Goal: Task Accomplishment & Management: Use online tool/utility

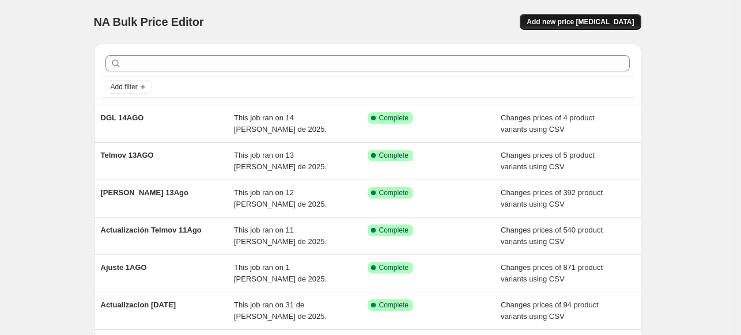
click at [586, 26] on button "Add new price change job" at bounding box center [580, 22] width 121 height 16
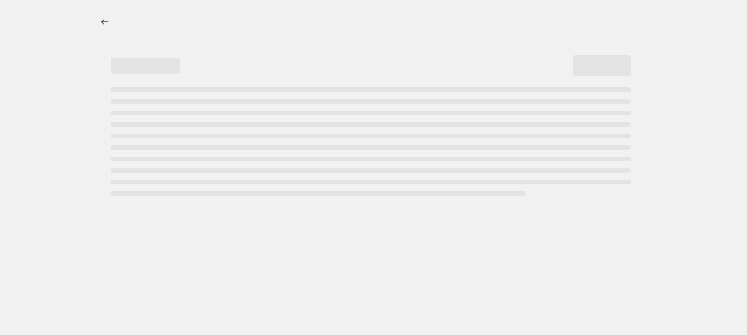
select select "percentage"
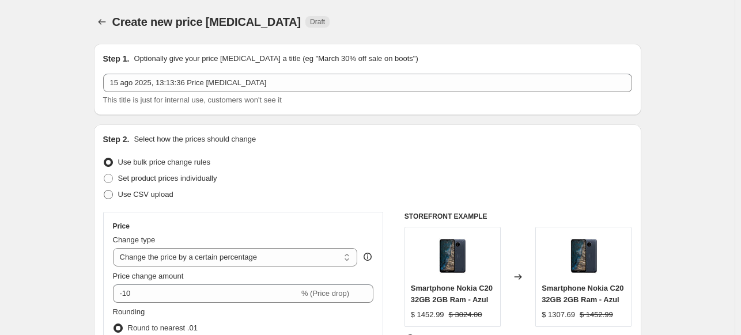
click at [108, 193] on span at bounding box center [108, 194] width 9 height 9
click at [104, 191] on input "Use CSV upload" at bounding box center [104, 190] width 1 height 1
radio input "true"
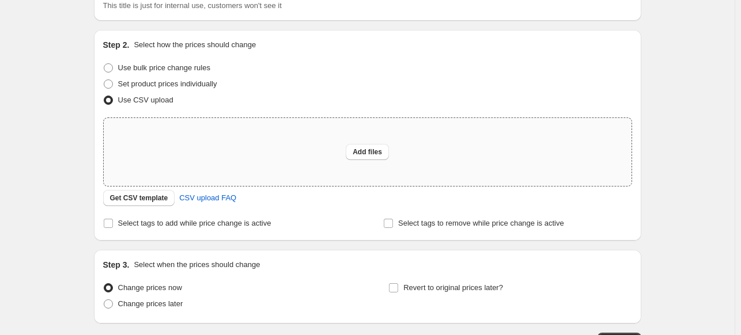
scroll to position [105, 0]
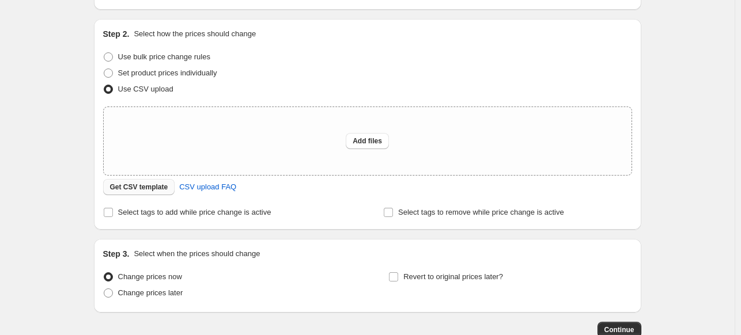
click at [147, 186] on span "Get CSV template" at bounding box center [139, 187] width 58 height 9
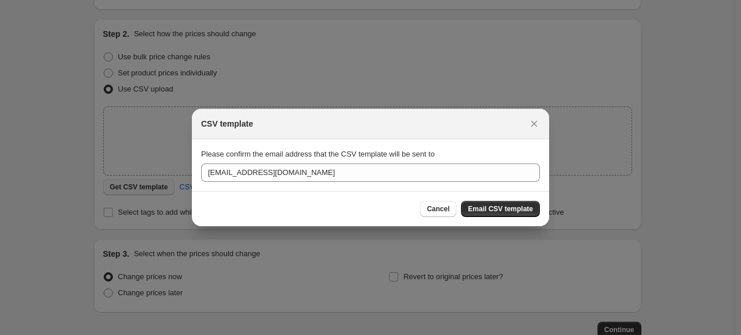
scroll to position [0, 0]
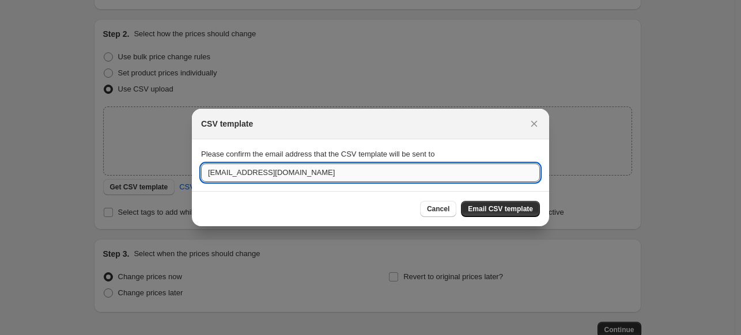
click at [293, 172] on input "admin@tienduo.com" at bounding box center [370, 173] width 339 height 18
type input "K"
type input "anakaren@tienduo.com"
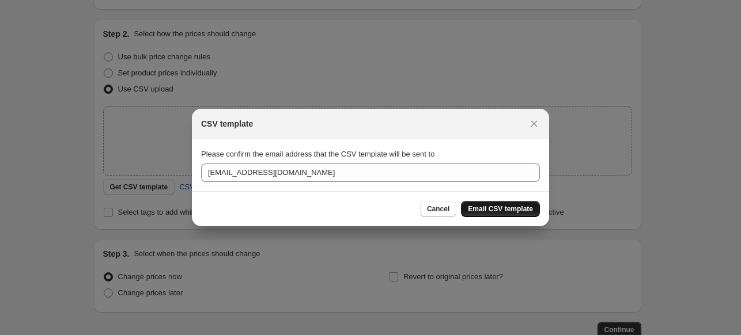
click at [490, 207] on span "Email CSV template" at bounding box center [500, 208] width 65 height 9
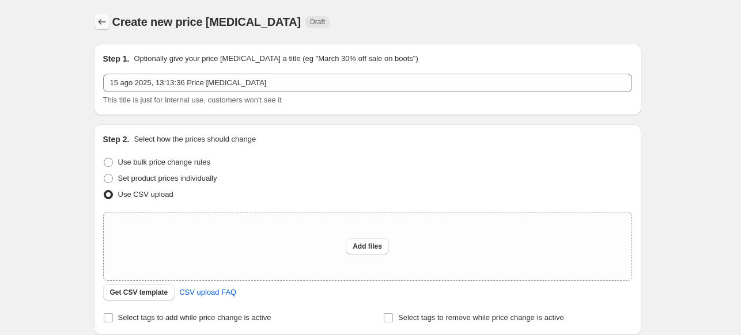
click at [98, 18] on button "Price change jobs" at bounding box center [102, 22] width 16 height 16
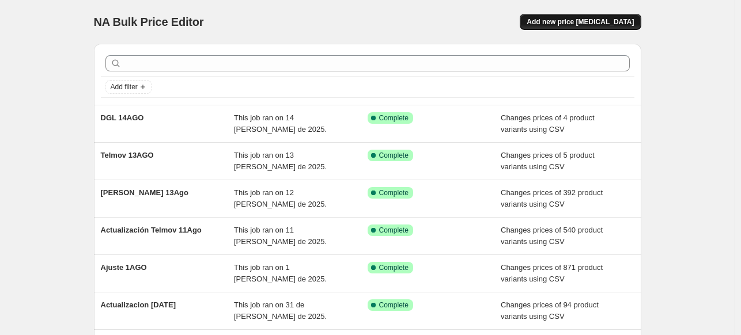
click at [570, 28] on button "Add new price change job" at bounding box center [580, 22] width 121 height 16
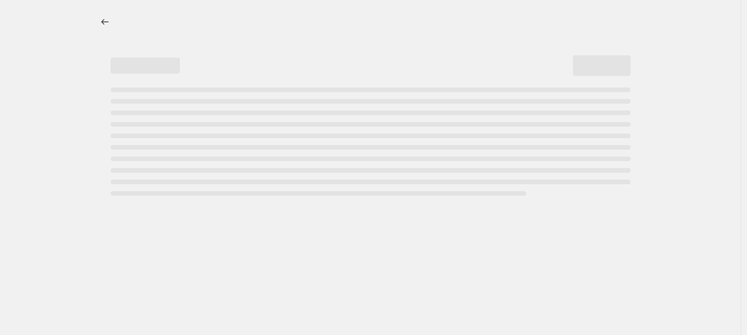
select select "percentage"
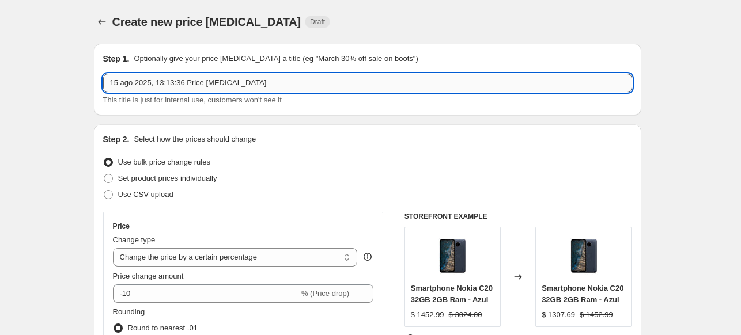
click at [230, 85] on input "15 ago 2025, 13:13:36 Price change job" at bounding box center [367, 83] width 529 height 18
type input "$ Regula 17AGO"
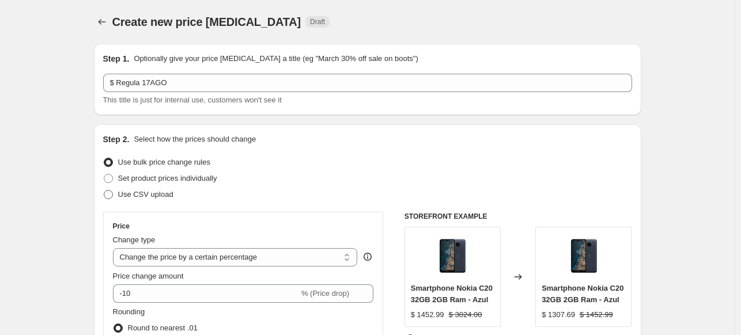
click at [118, 195] on label "Use CSV upload" at bounding box center [138, 195] width 70 height 16
click at [104, 191] on input "Use CSV upload" at bounding box center [104, 190] width 1 height 1
radio input "true"
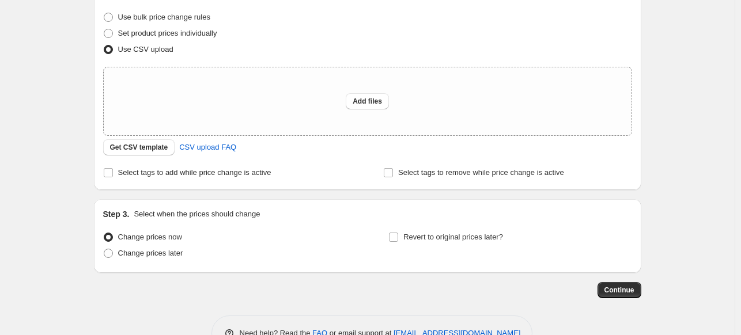
scroll to position [157, 0]
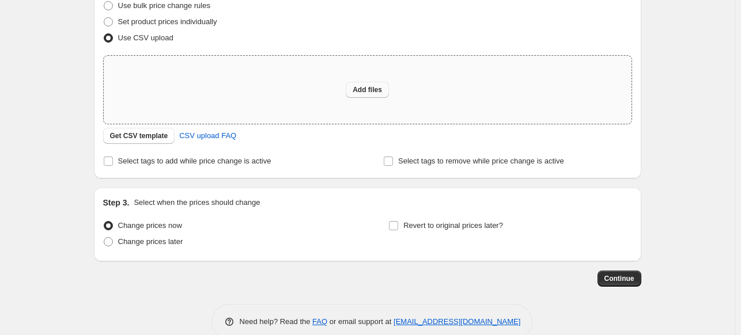
click at [377, 85] on span "Add files" at bounding box center [367, 89] width 29 height 9
type input "C:\fakepath\$Regular 17AGO.csv"
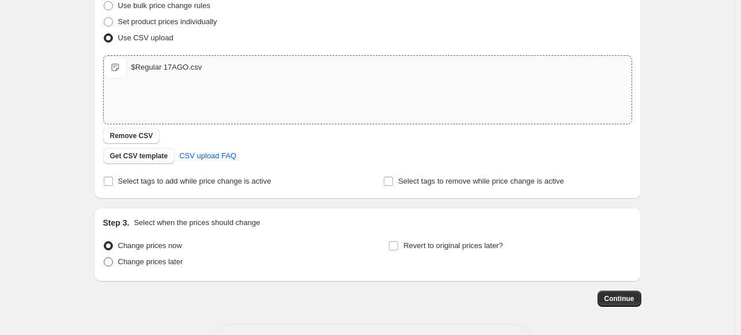
click at [112, 264] on span at bounding box center [108, 261] width 9 height 9
click at [104, 258] on input "Change prices later" at bounding box center [104, 257] width 1 height 1
radio input "true"
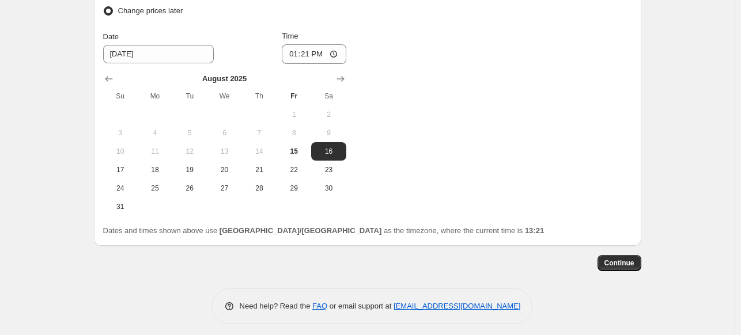
scroll to position [414, 0]
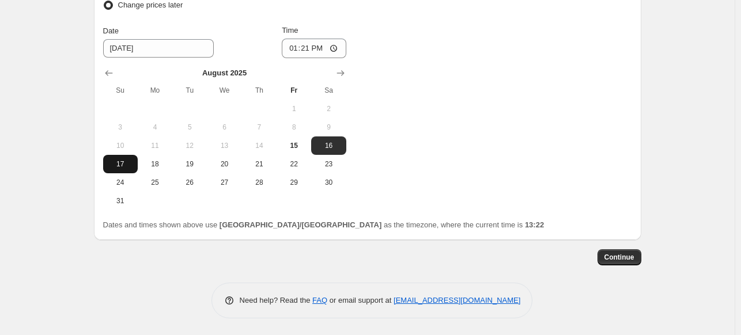
click at [131, 166] on span "17" at bounding box center [120, 164] width 25 height 9
type input "8/17/2025"
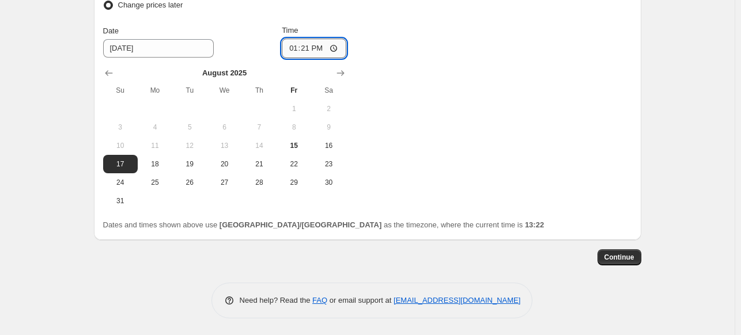
click at [311, 47] on input "13:21" at bounding box center [314, 49] width 65 height 20
click at [337, 48] on input "13:21" at bounding box center [314, 49] width 65 height 20
click at [433, 114] on div "Change prices now Change prices later Date 8/17/2025 Time 23:50 August 2025 Su …" at bounding box center [367, 95] width 529 height 229
click at [612, 256] on span "Continue" at bounding box center [619, 257] width 30 height 9
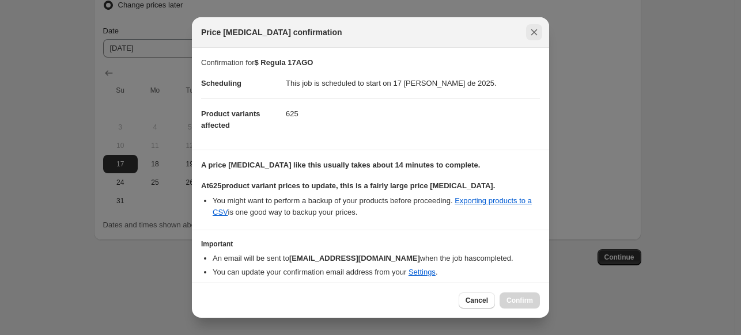
click at [532, 32] on icon "Close" at bounding box center [534, 32] width 12 height 12
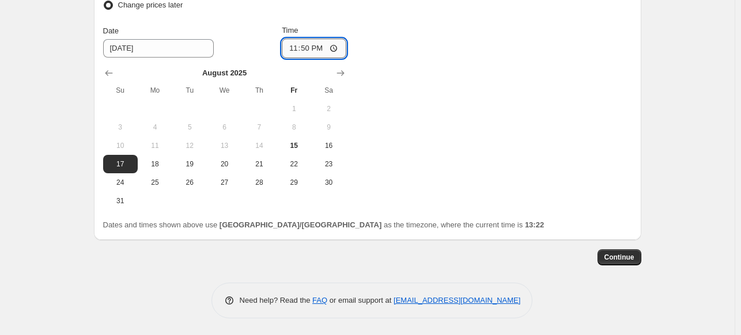
click at [305, 50] on input "23:50" at bounding box center [314, 49] width 65 height 20
type input "23:40"
click at [610, 253] on span "Continue" at bounding box center [619, 257] width 30 height 9
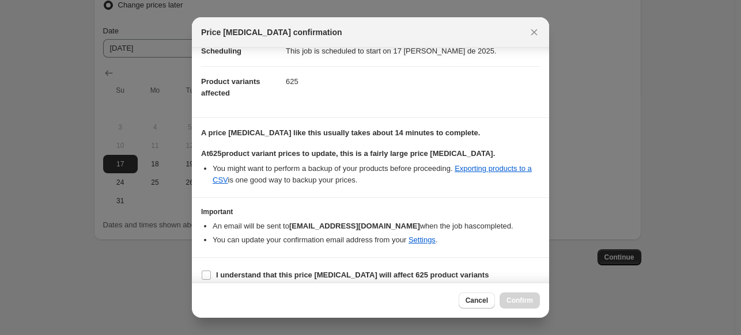
scroll to position [41, 0]
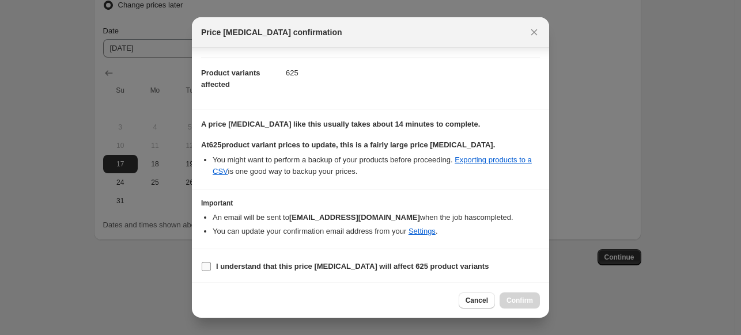
click at [206, 267] on input "I understand that this price change job will affect 625 product variants" at bounding box center [206, 266] width 9 height 9
checkbox input "true"
click at [525, 302] on span "Confirm" at bounding box center [519, 300] width 26 height 9
